Goal: Information Seeking & Learning: Learn about a topic

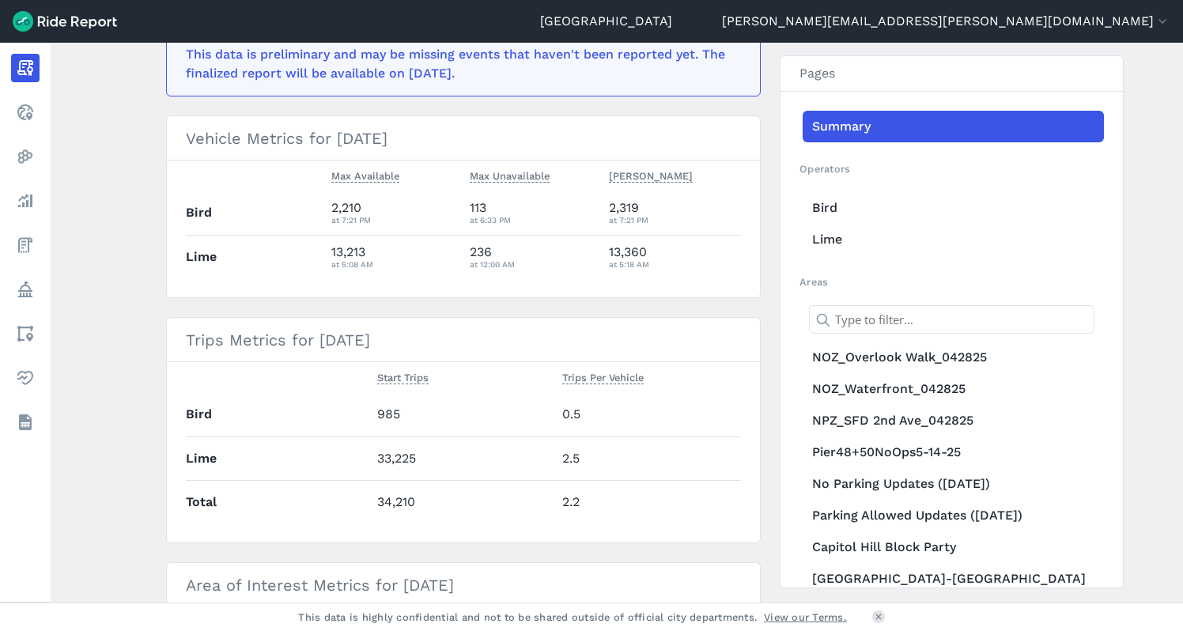
scroll to position [353, 0]
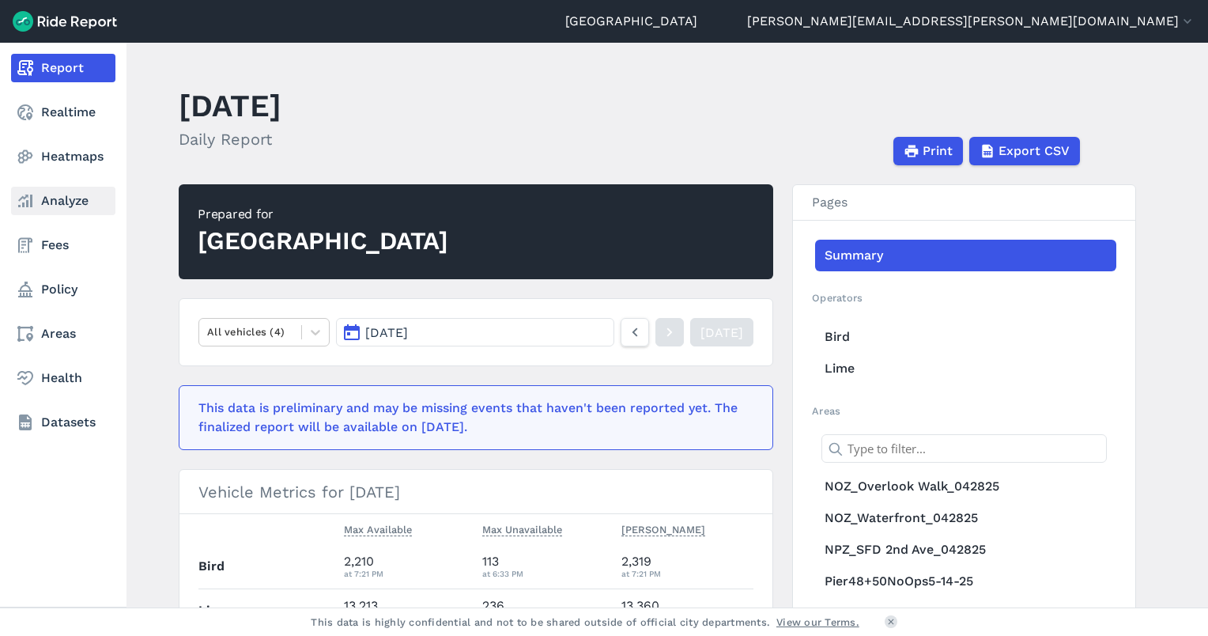
click at [50, 199] on link "Analyze" at bounding box center [63, 201] width 104 height 28
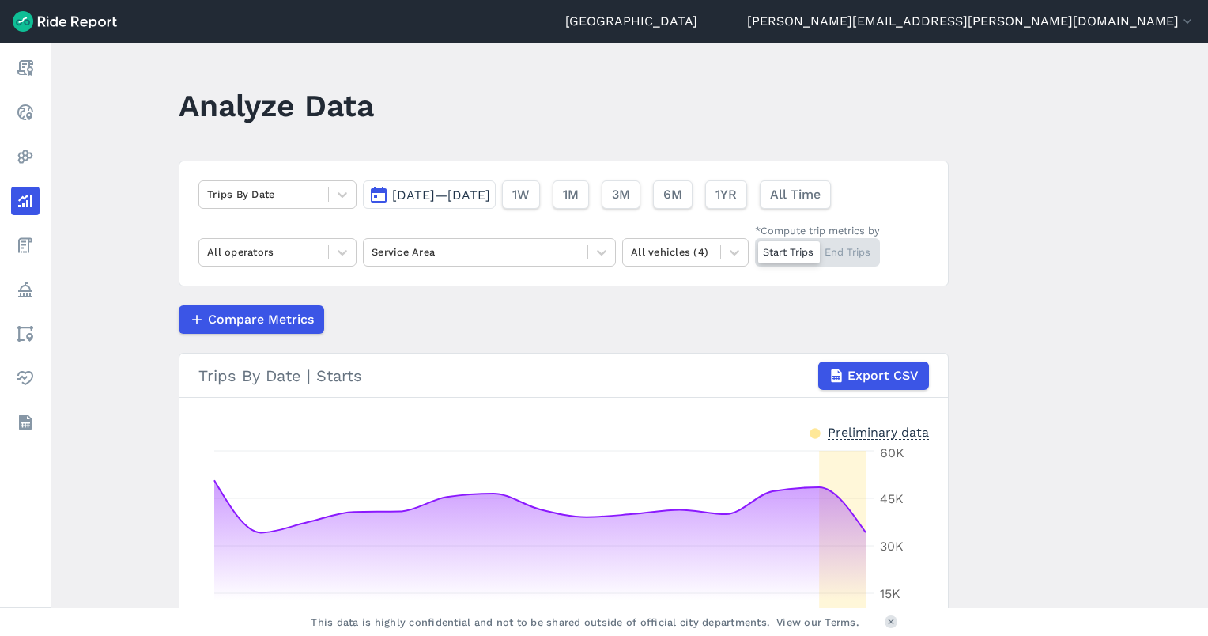
click at [416, 188] on span "Aug 31, 2025—Sep 14, 2025" at bounding box center [441, 194] width 98 height 15
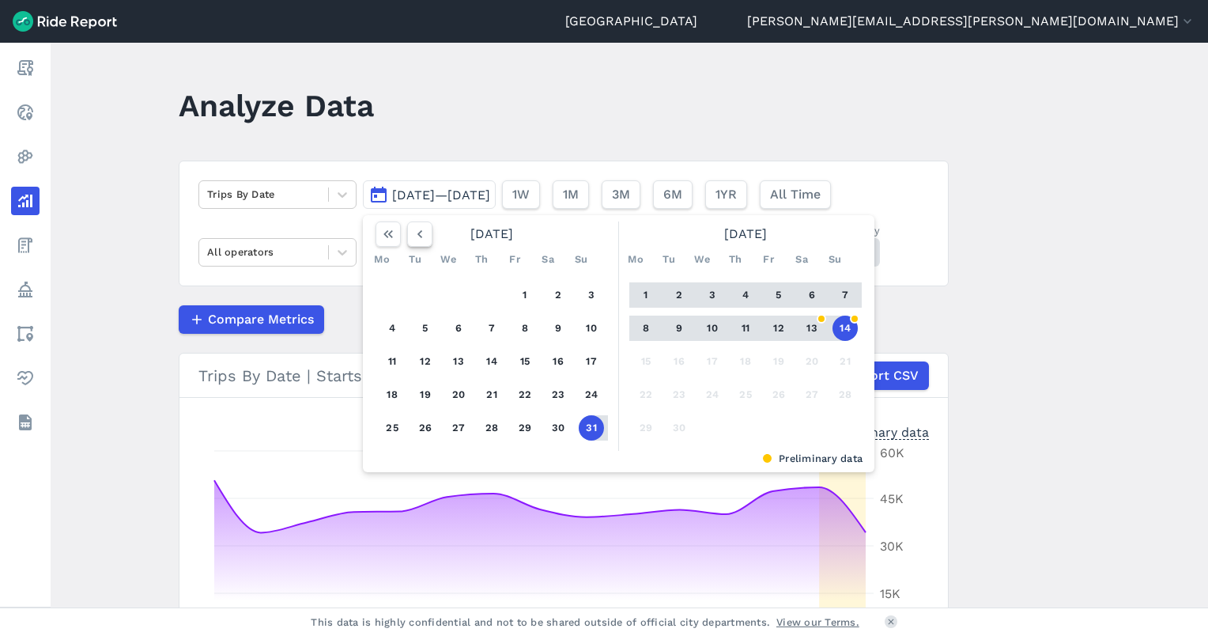
click at [422, 240] on icon "button" at bounding box center [420, 234] width 16 height 16
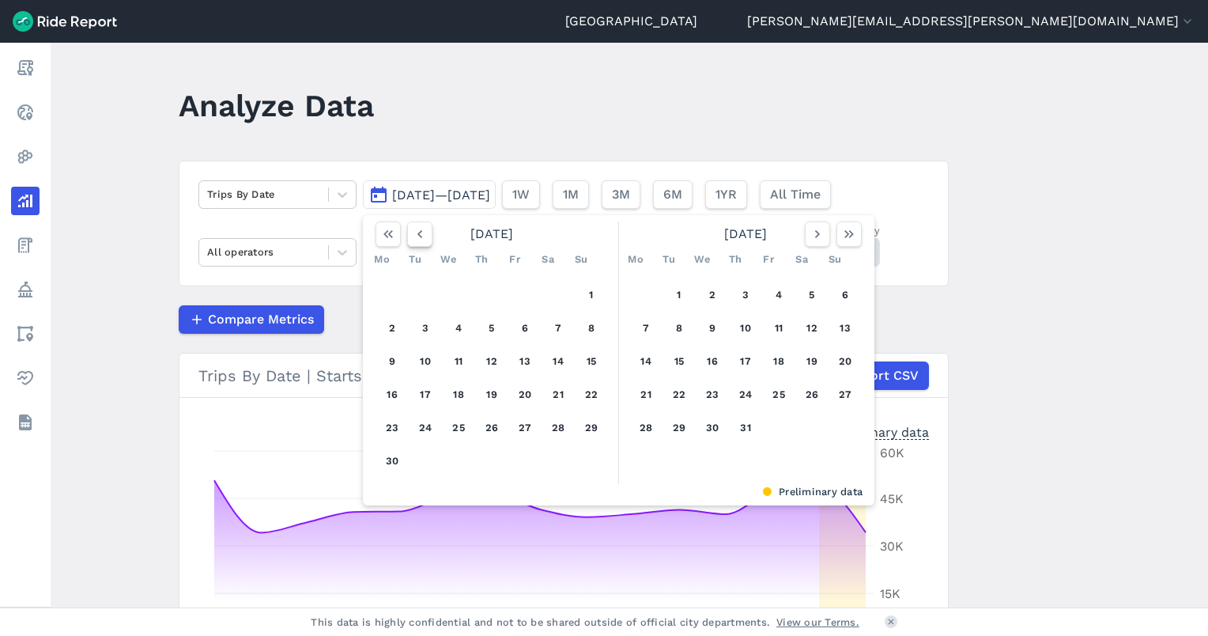
click at [422, 240] on icon "button" at bounding box center [420, 234] width 16 height 16
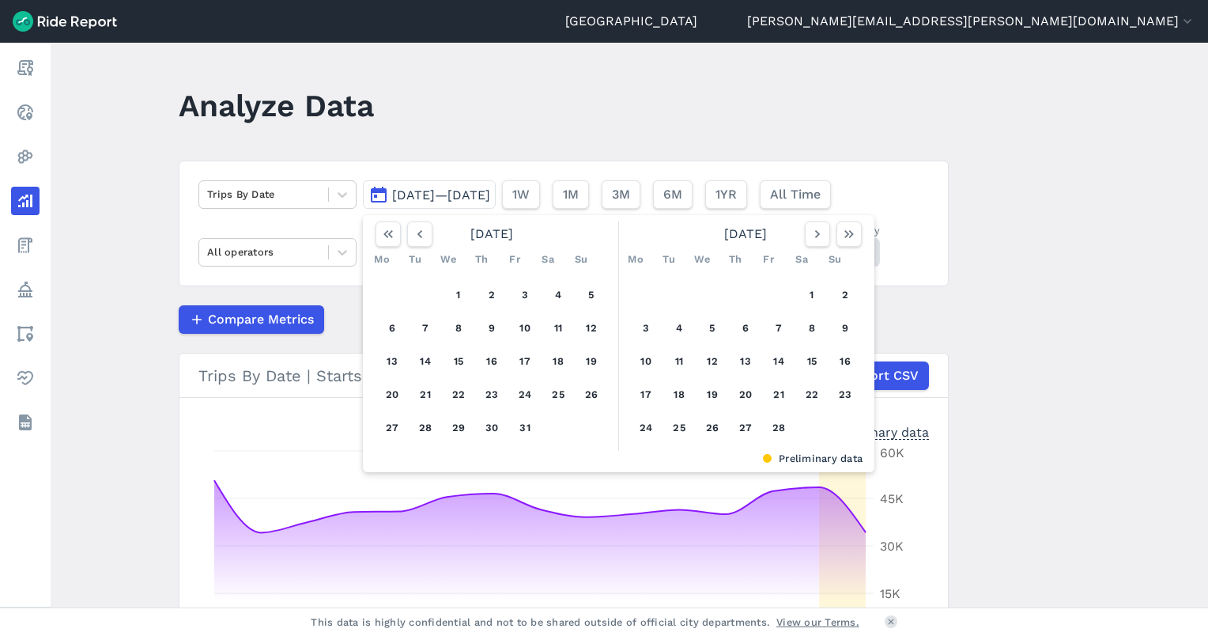
drag, startPoint x: 456, startPoint y: 289, endPoint x: 569, endPoint y: 291, distance: 113.1
click at [463, 289] on button "1" at bounding box center [458, 294] width 25 height 25
click at [814, 233] on icon "button" at bounding box center [818, 234] width 16 height 16
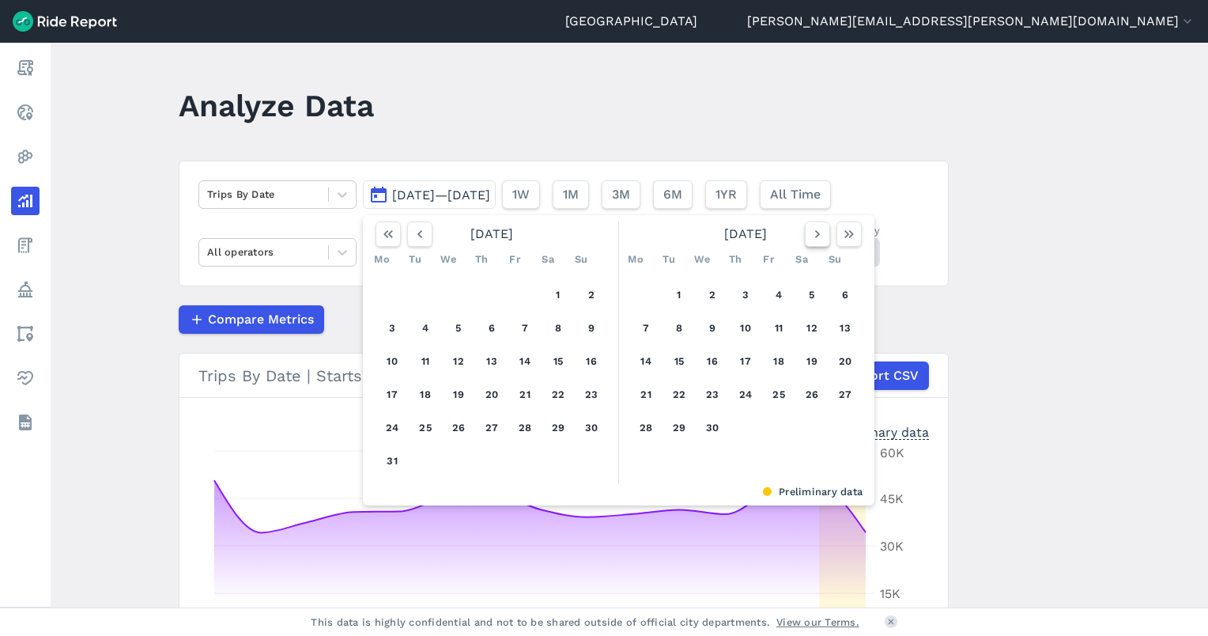
click at [814, 233] on icon "button" at bounding box center [818, 234] width 16 height 16
click at [814, 236] on icon "button" at bounding box center [818, 234] width 16 height 16
click at [815, 236] on use "button" at bounding box center [817, 234] width 5 height 8
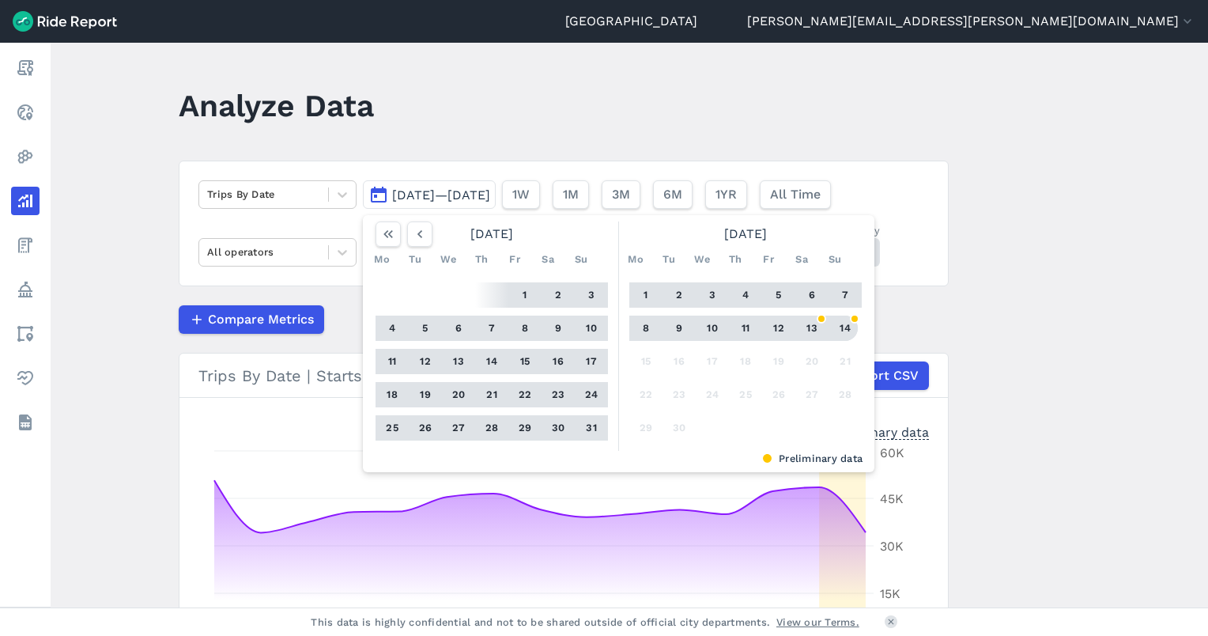
click at [845, 329] on button "14" at bounding box center [845, 328] width 25 height 25
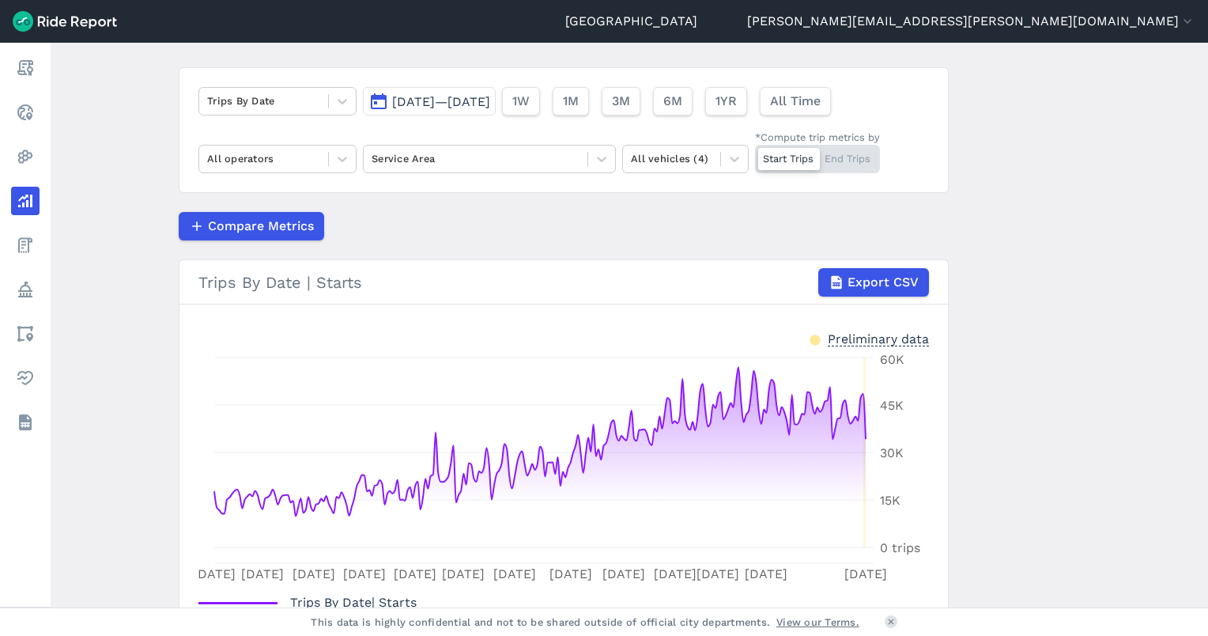
scroll to position [211, 0]
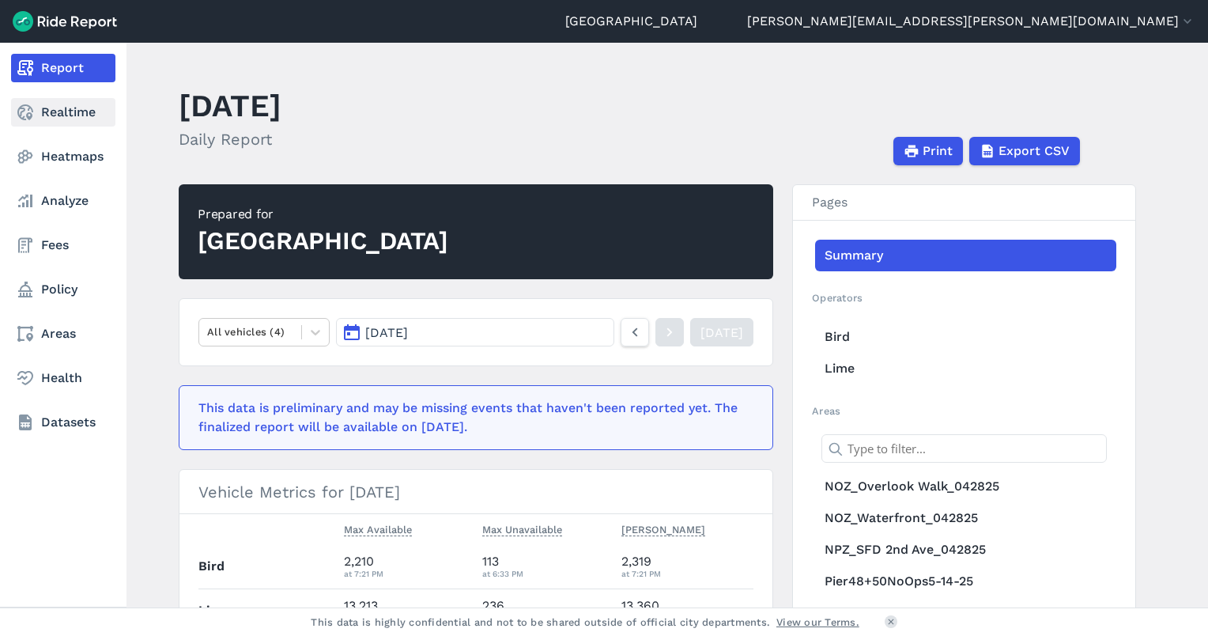
click at [33, 114] on icon at bounding box center [25, 112] width 19 height 19
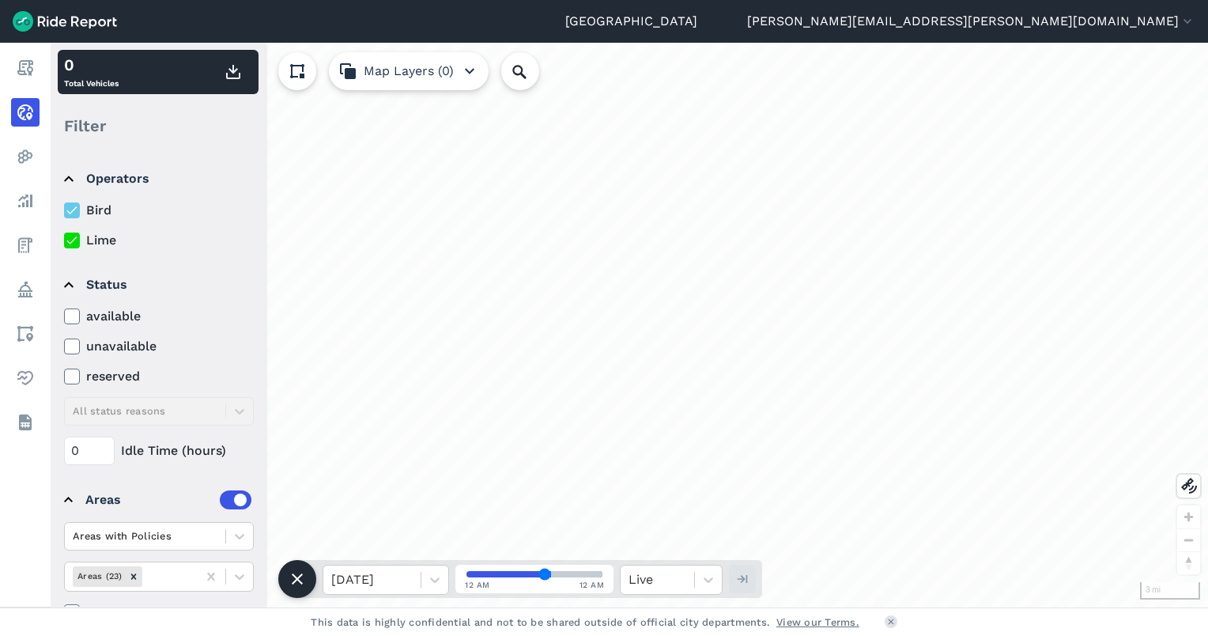
click at [70, 244] on icon at bounding box center [72, 241] width 14 height 16
click at [64, 241] on input "Lime" at bounding box center [64, 236] width 0 height 10
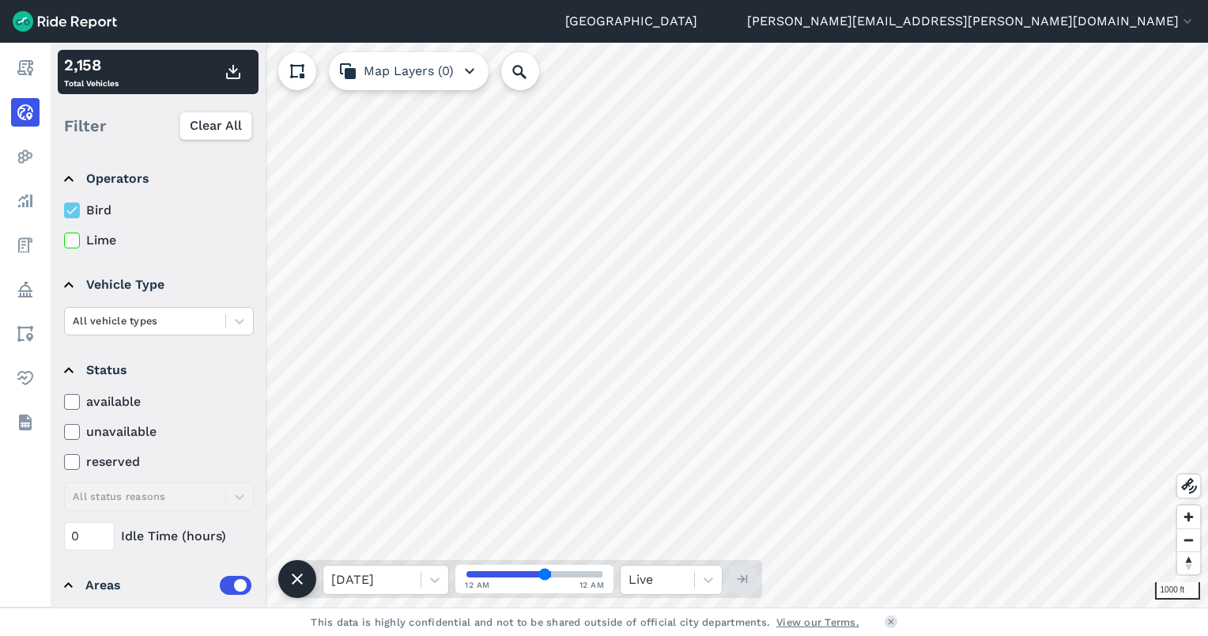
drag, startPoint x: 545, startPoint y: 572, endPoint x: 481, endPoint y: 576, distance: 64.2
click at [512, 573] on input "range" at bounding box center [535, 574] width 136 height 6
click at [481, 576] on input "range" at bounding box center [535, 574] width 136 height 6
type input "37"
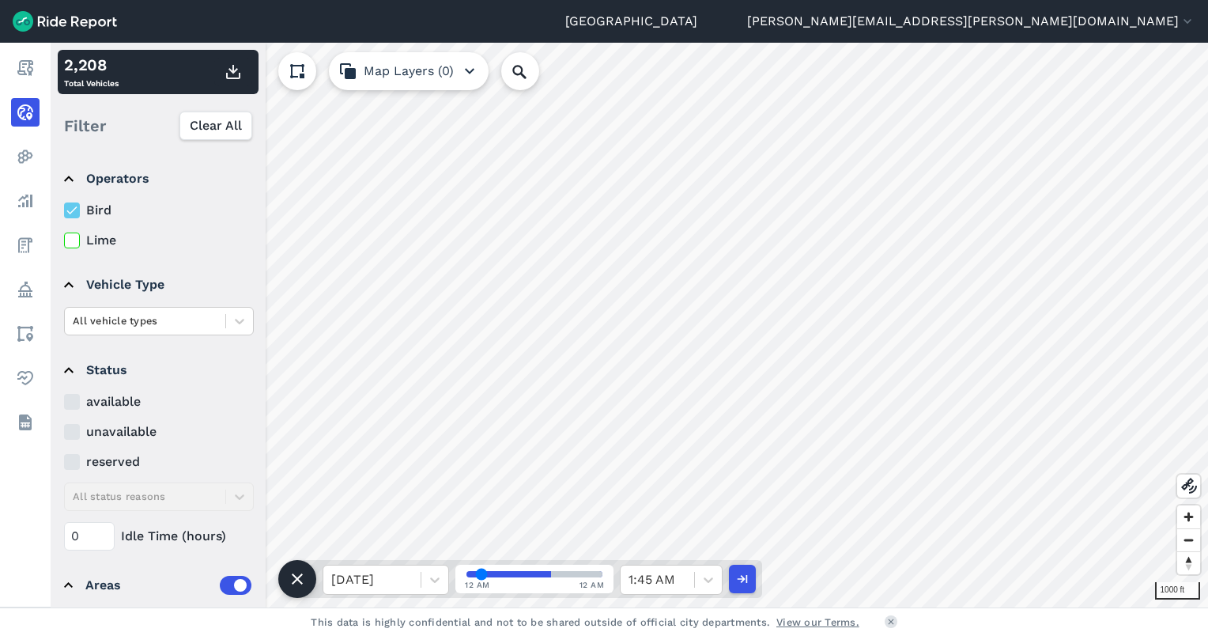
click at [520, 574] on input "range" at bounding box center [535, 574] width 136 height 6
click at [516, 574] on input "range" at bounding box center [535, 574] width 136 height 6
click at [710, 584] on icon at bounding box center [709, 580] width 16 height 16
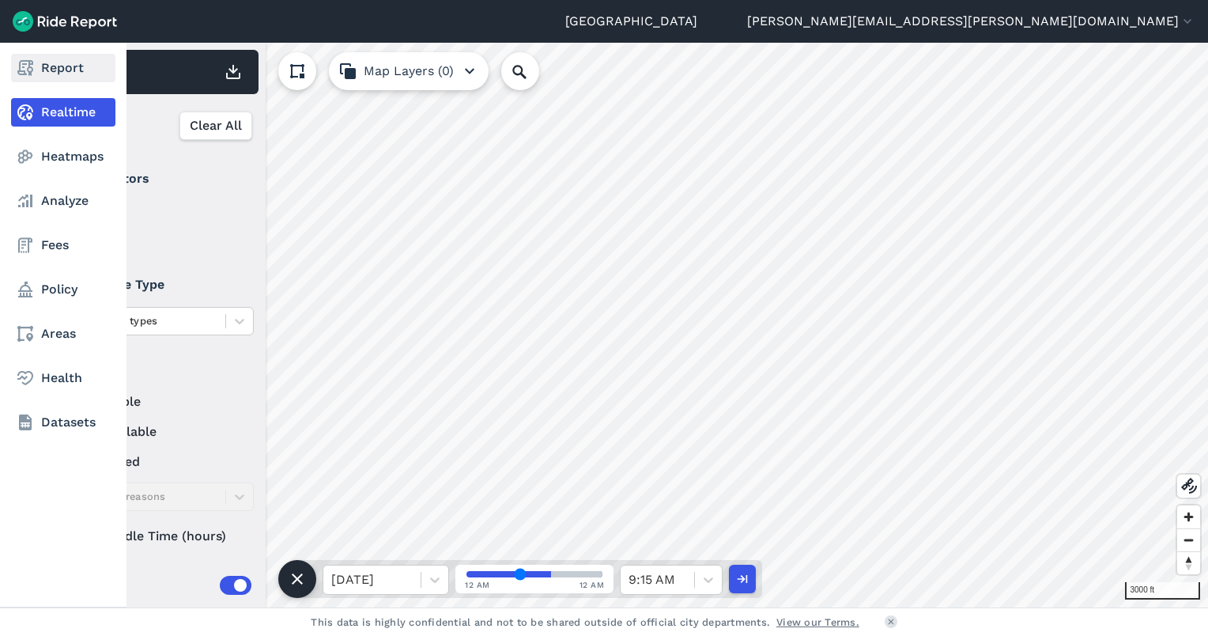
click at [78, 69] on link "Report" at bounding box center [63, 68] width 104 height 28
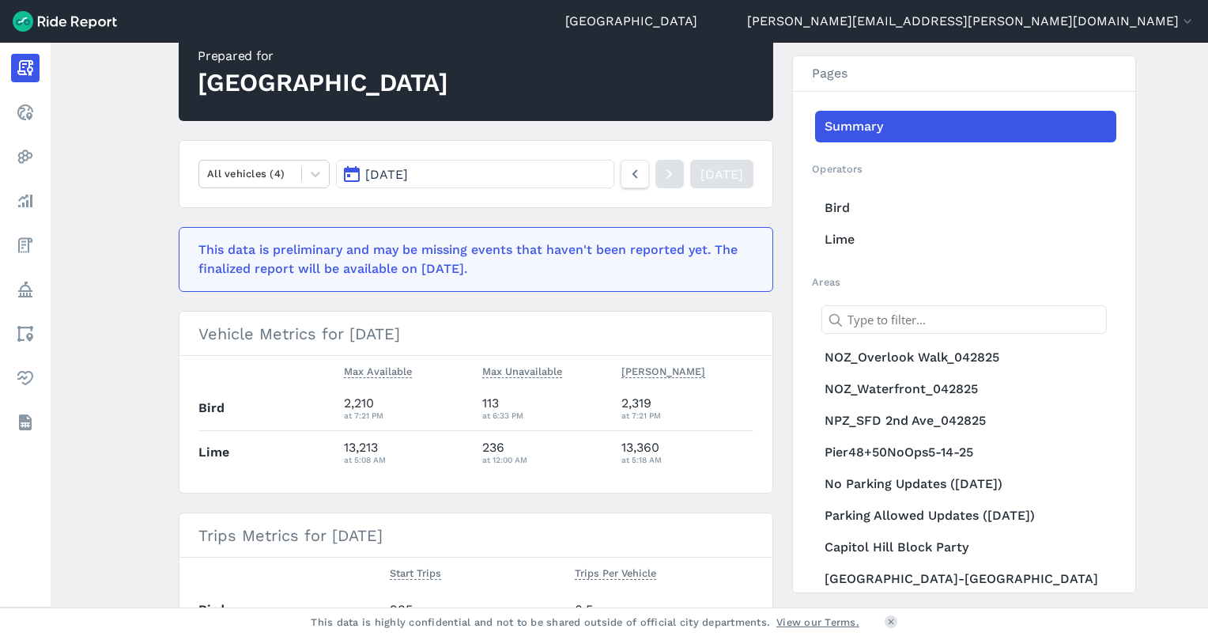
scroll to position [316, 0]
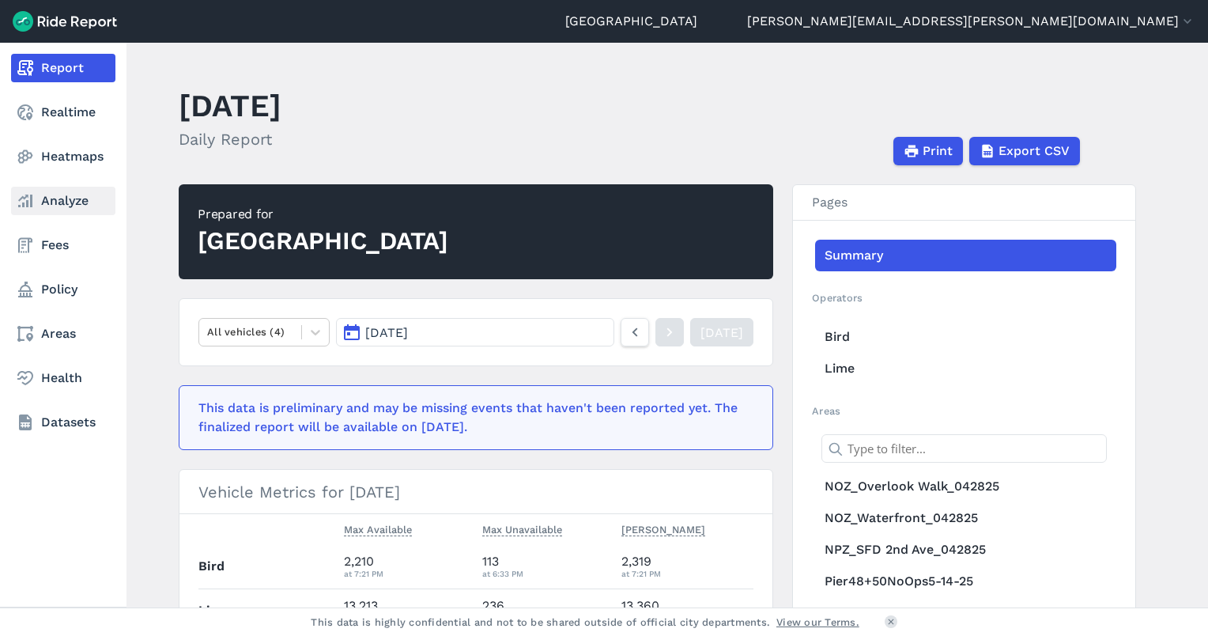
click at [63, 196] on link "Analyze" at bounding box center [63, 201] width 104 height 28
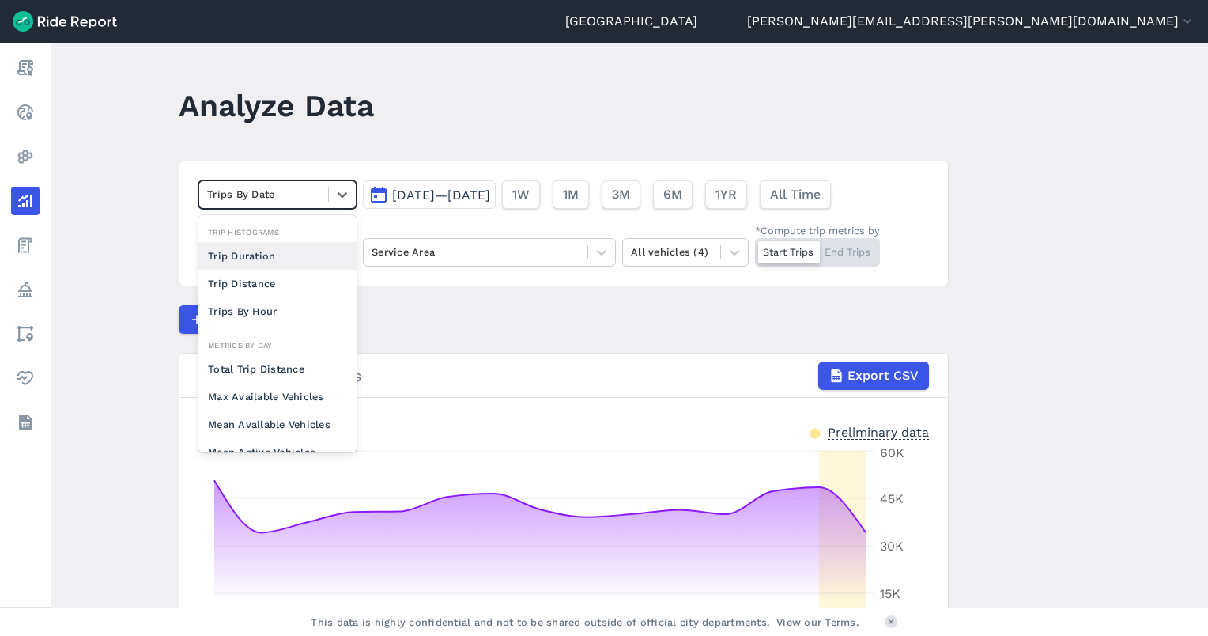
click at [276, 198] on div at bounding box center [263, 194] width 113 height 18
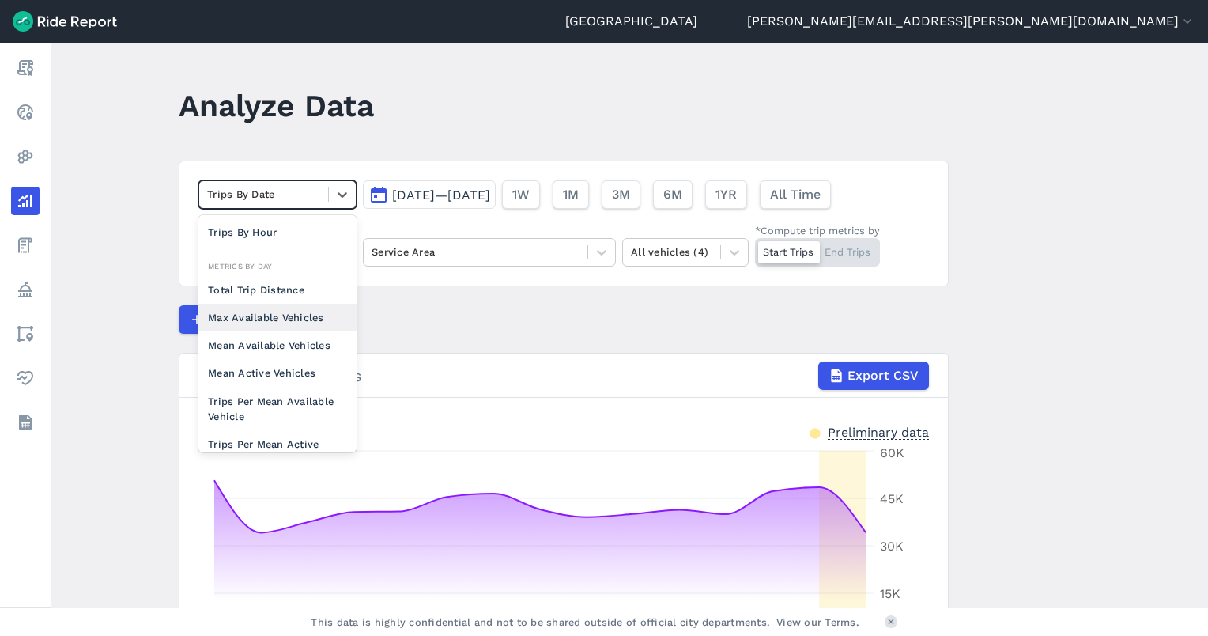
click at [276, 329] on div "Max Available Vehicles" at bounding box center [278, 318] width 158 height 28
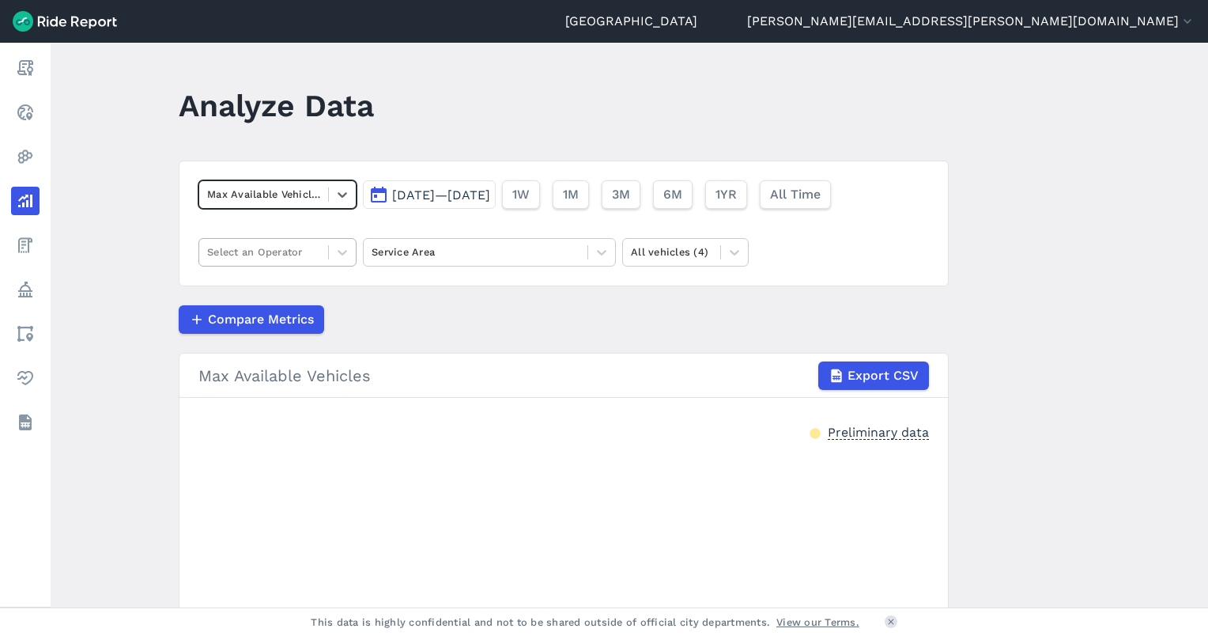
click at [283, 249] on div at bounding box center [263, 252] width 113 height 18
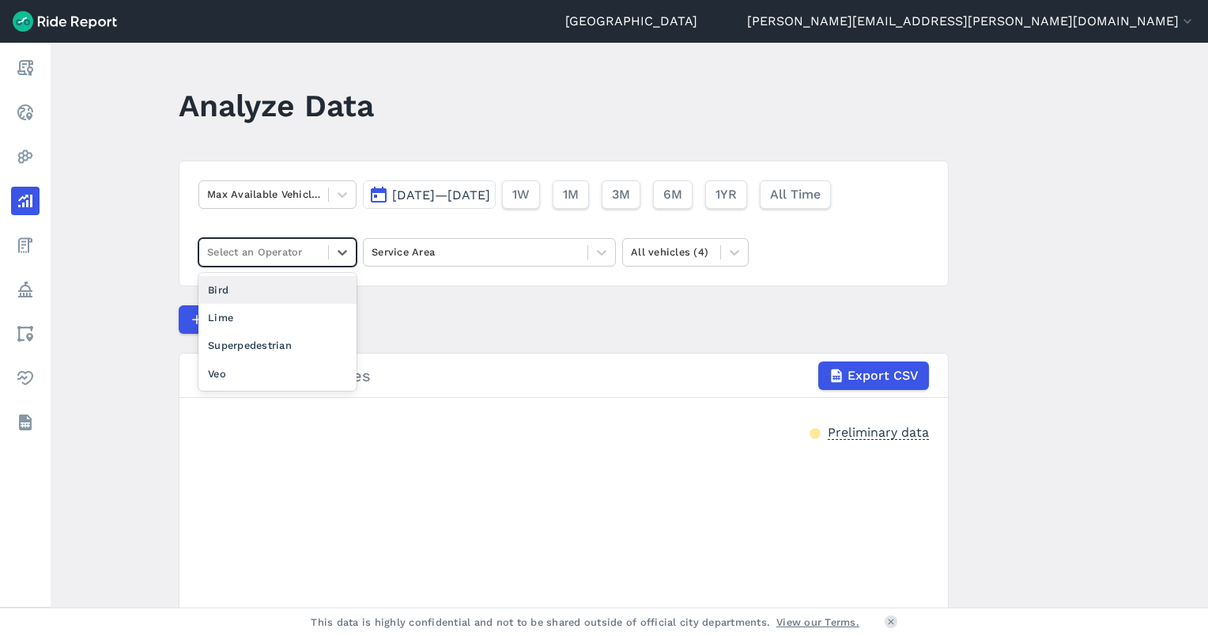
click at [270, 286] on div "Bird" at bounding box center [278, 290] width 158 height 28
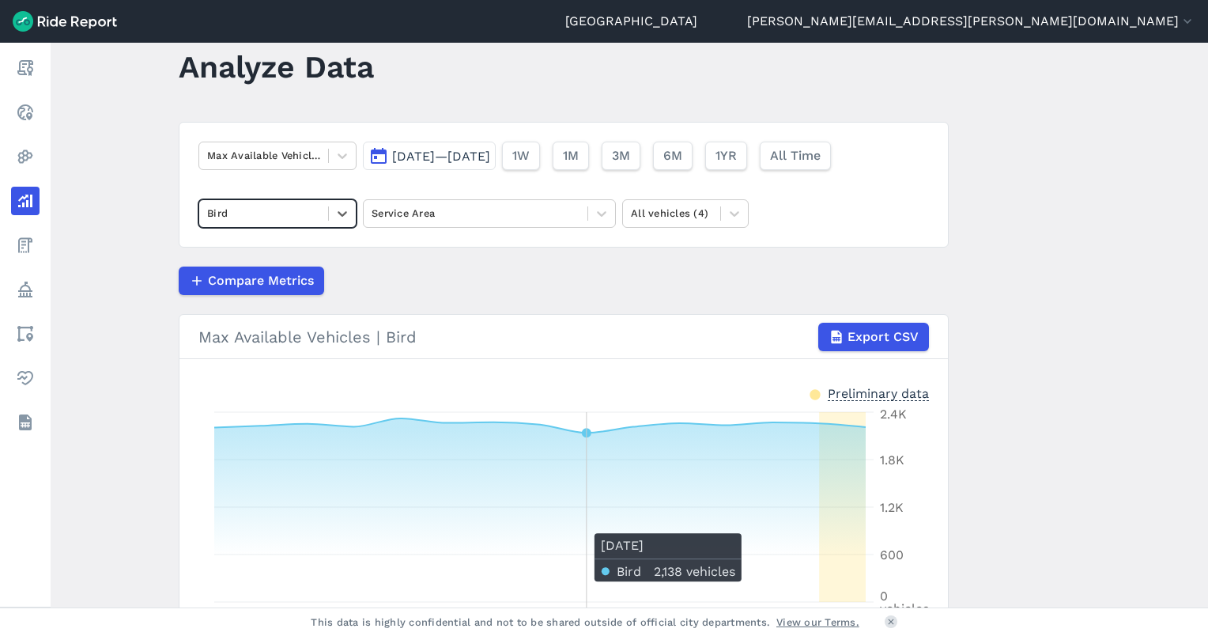
scroll to position [34, 0]
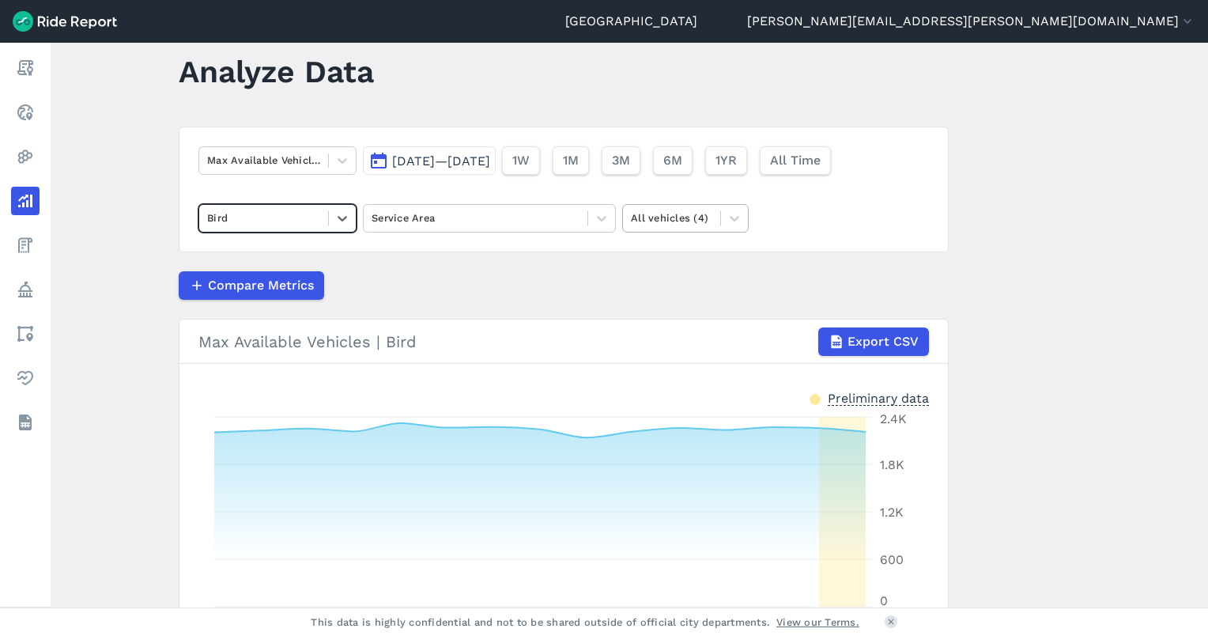
click at [692, 222] on div at bounding box center [671, 218] width 81 height 18
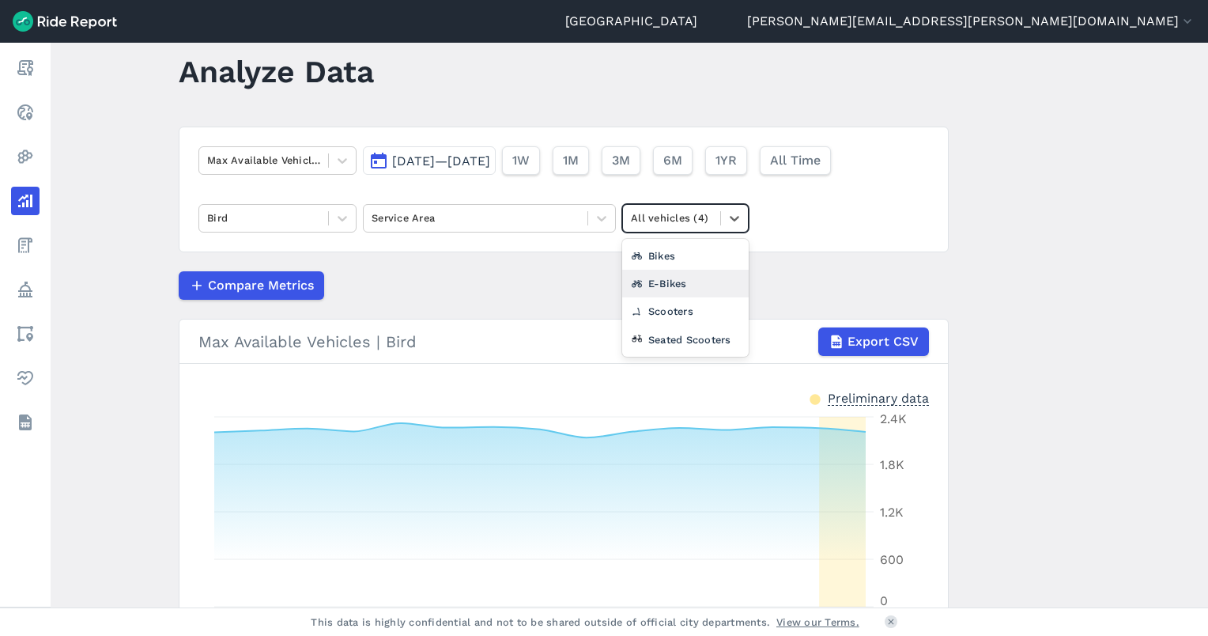
click at [670, 282] on div "E-Bikes" at bounding box center [685, 284] width 127 height 28
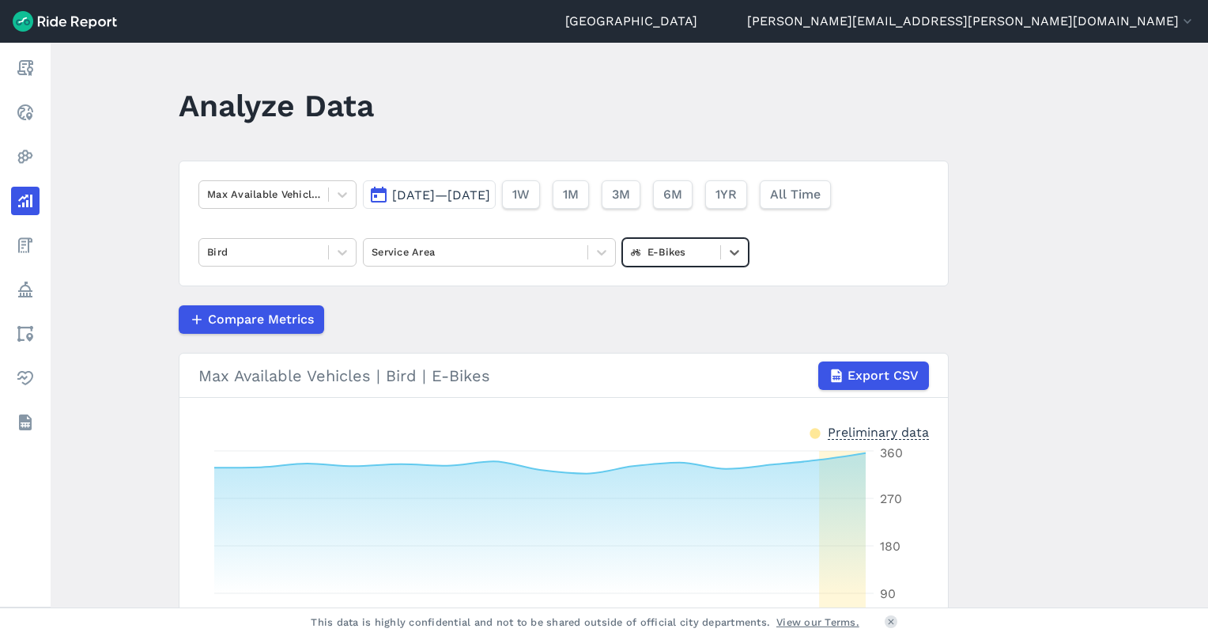
click at [400, 191] on span "[DATE]—[DATE]" at bounding box center [441, 194] width 98 height 15
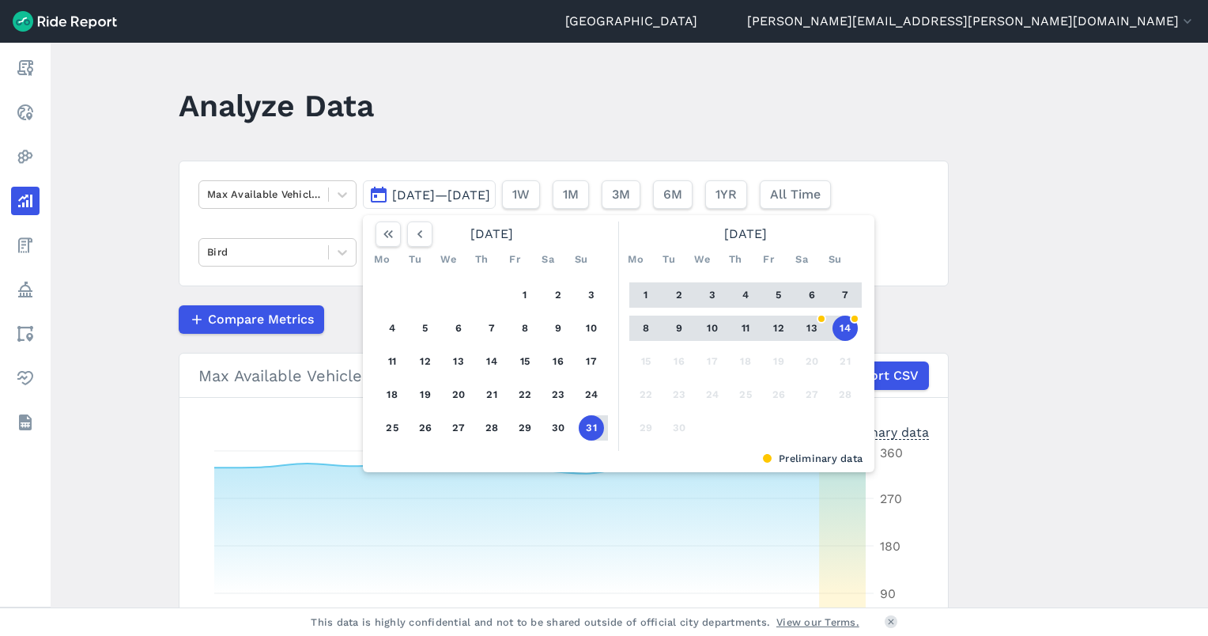
drag, startPoint x: 525, startPoint y: 292, endPoint x: 644, endPoint y: 315, distance: 120.8
click at [529, 294] on button "1" at bounding box center [524, 294] width 25 height 25
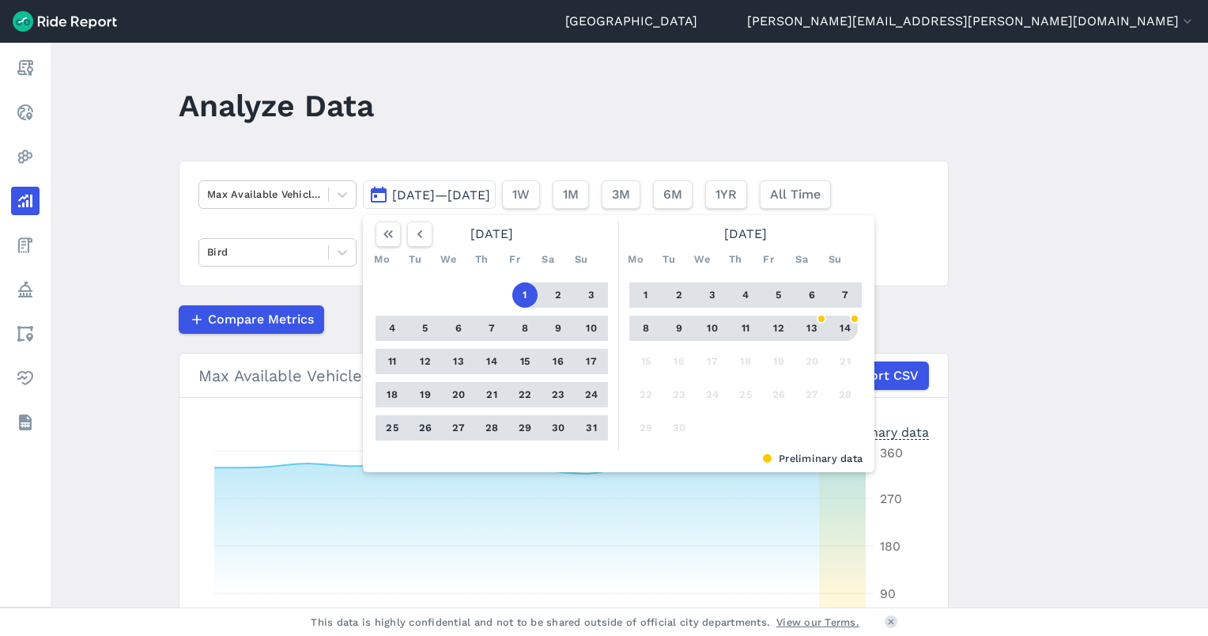
click at [854, 325] on button "14" at bounding box center [845, 328] width 25 height 25
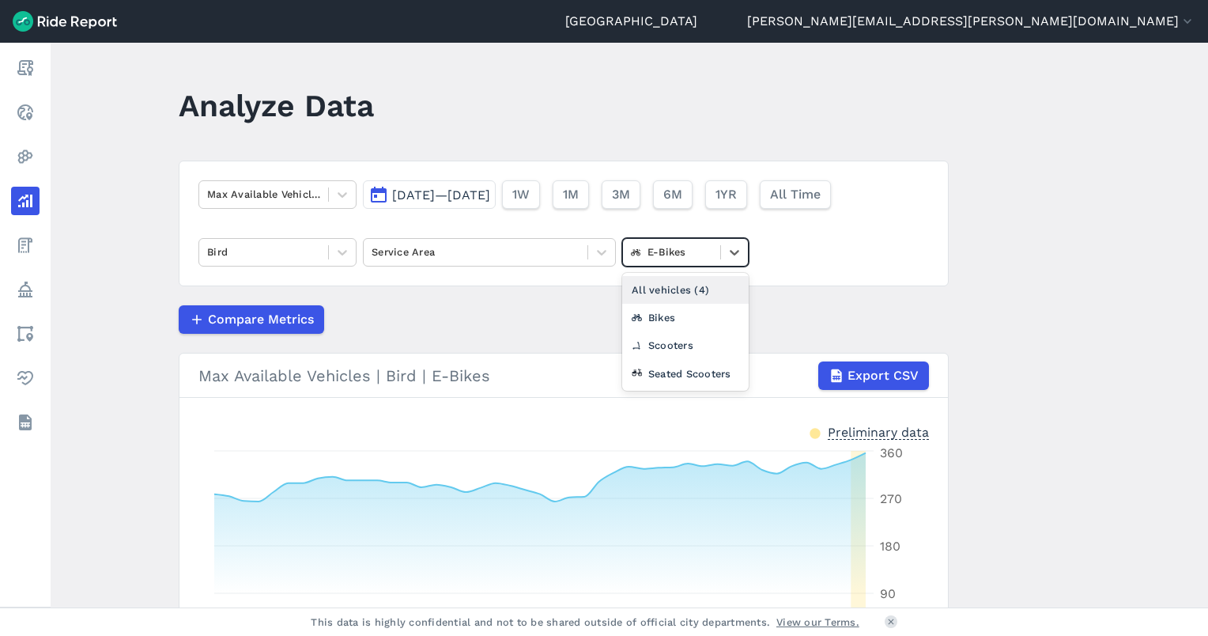
click at [668, 256] on div at bounding box center [671, 252] width 81 height 18
click at [682, 346] on div "Scooters" at bounding box center [685, 345] width 127 height 28
